Goal: Find specific page/section: Find specific page/section

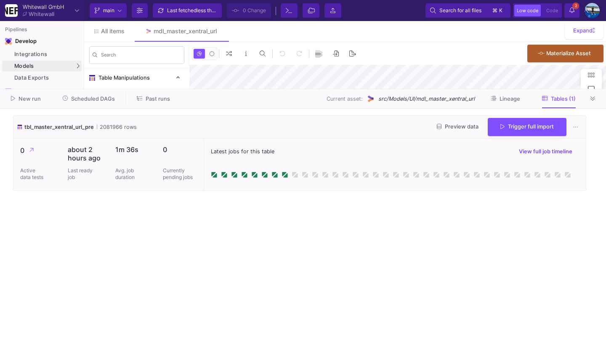
type input "-46"
click at [590, 98] on button at bounding box center [593, 98] width 13 height 13
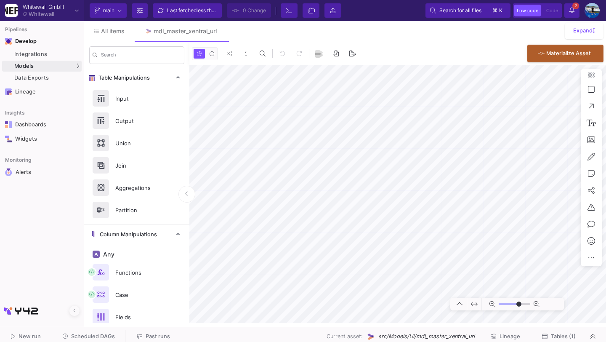
type input "-46"
click at [79, 332] on button "Scheduled DAGs" at bounding box center [89, 336] width 73 height 13
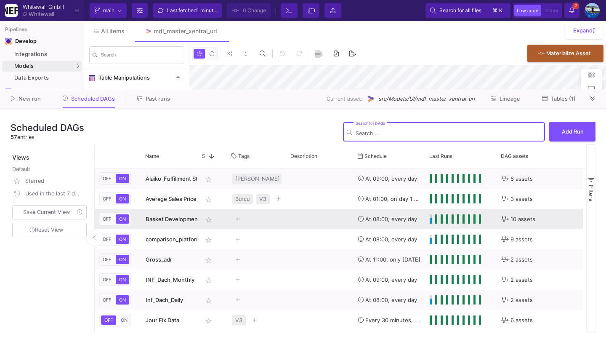
type input "-46"
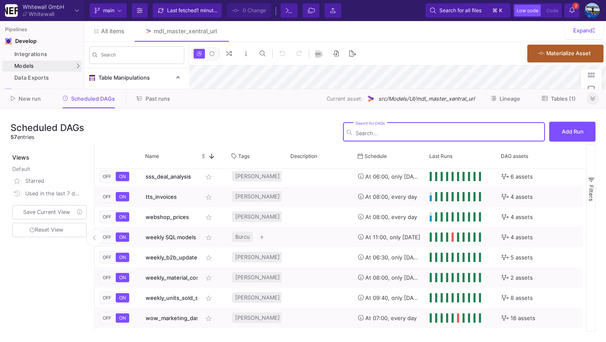
click at [593, 97] on icon at bounding box center [593, 98] width 5 height 5
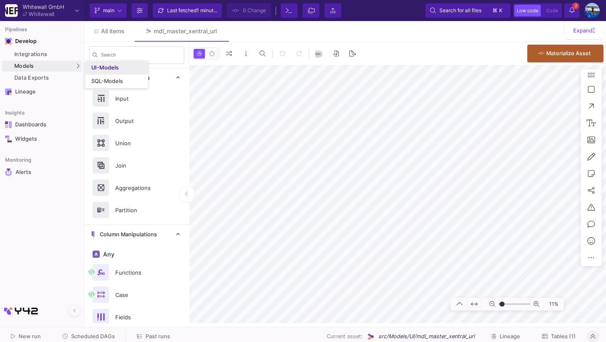
click at [100, 64] on div "UI-Models" at bounding box center [104, 67] width 27 height 7
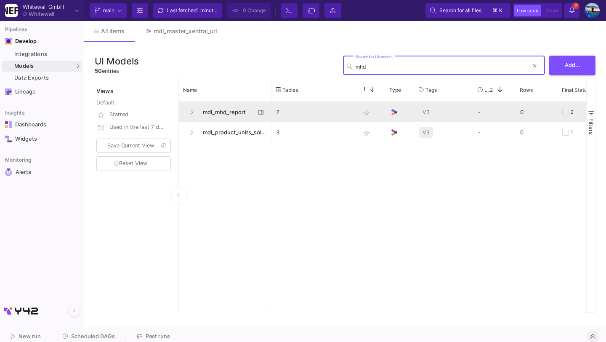
type input "mhd"
click at [235, 114] on span "mdl_mhd_report" at bounding box center [227, 112] width 58 height 20
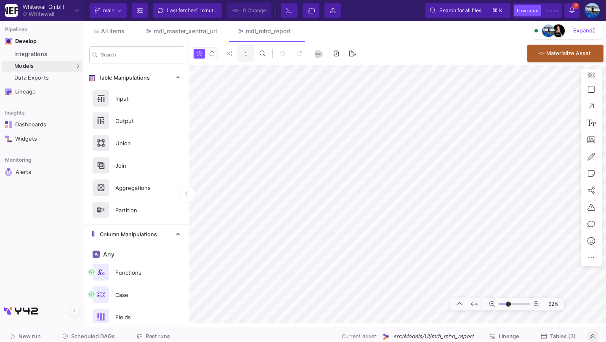
type input "-27"
click at [295, 31] on button at bounding box center [294, 31] width 13 height 13
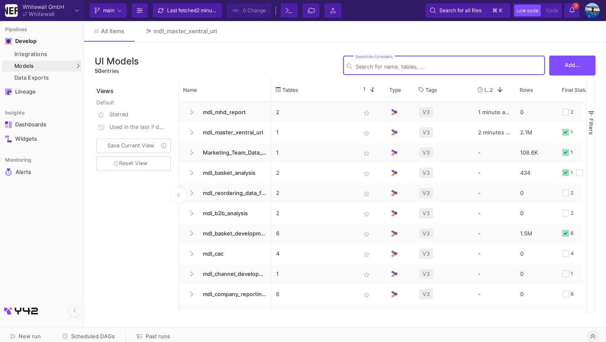
click at [93, 333] on span "Scheduled DAGs" at bounding box center [93, 336] width 44 height 6
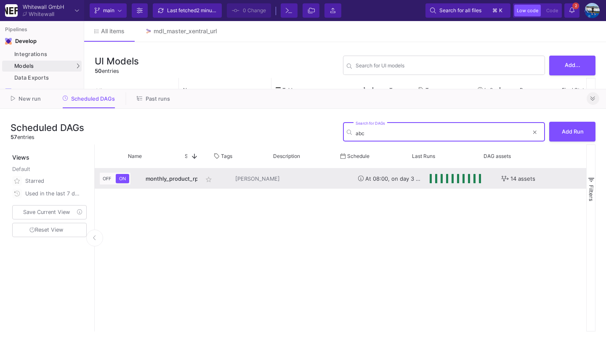
scroll to position [0, 112]
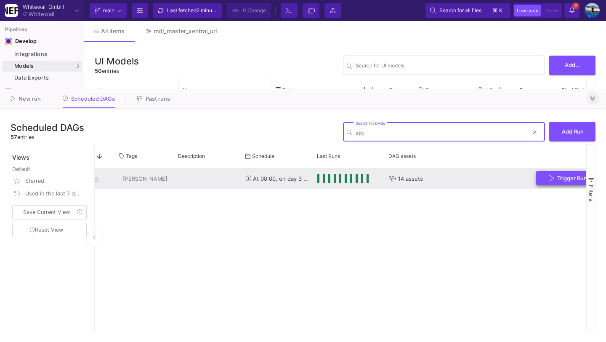
type input "abc"
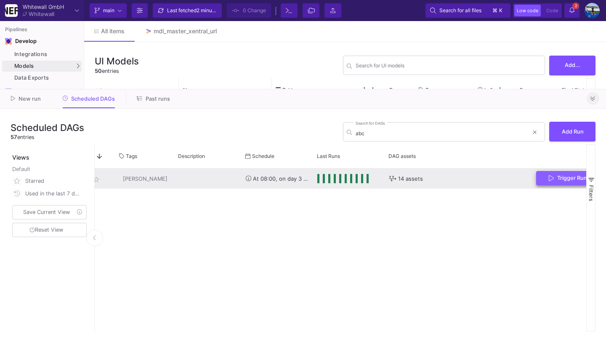
click at [551, 177] on icon "Press SPACE to select this row." at bounding box center [551, 178] width 5 height 7
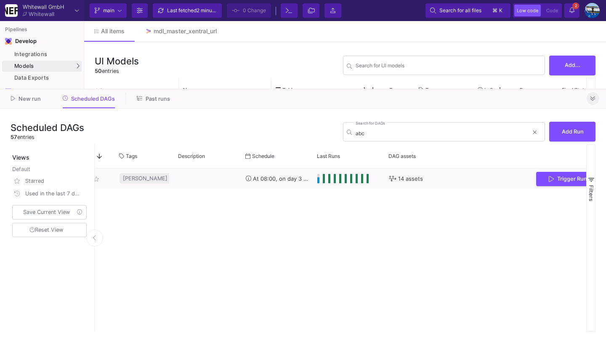
click at [593, 97] on icon at bounding box center [593, 98] width 5 height 5
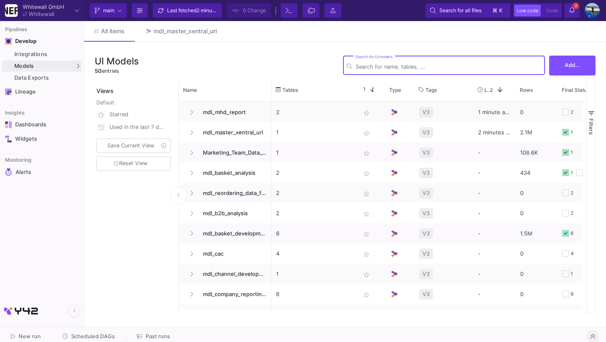
click at [383, 66] on input "Search for UI models" at bounding box center [449, 67] width 186 height 6
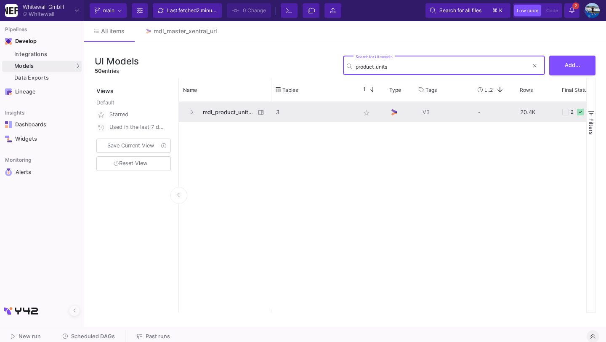
type input "product_units"
click at [245, 114] on span "mdl_product_units_sold_SC_master" at bounding box center [227, 112] width 58 height 20
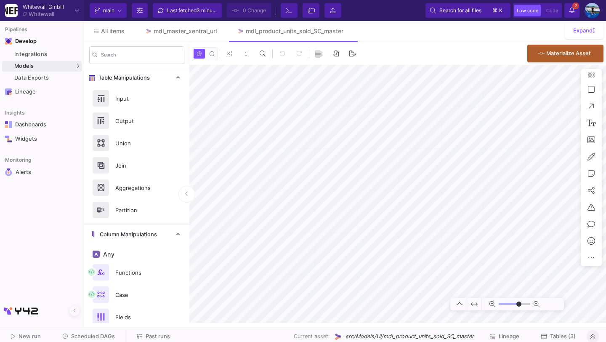
click at [549, 335] on span "Tables (3)" at bounding box center [558, 336] width 35 height 6
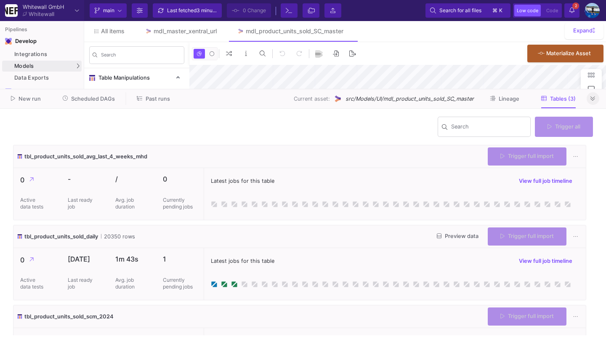
type input "-30"
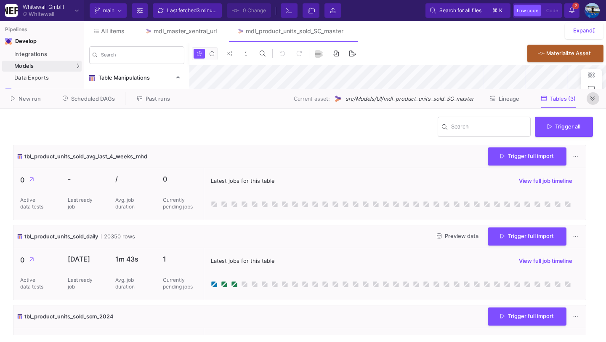
click at [593, 104] on button at bounding box center [593, 98] width 13 height 13
